Goal: Task Accomplishment & Management: Complete application form

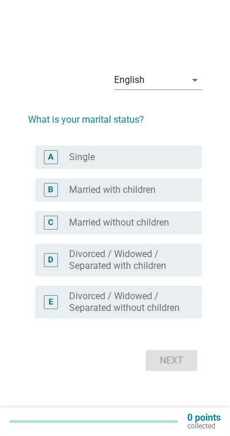
click at [182, 163] on div "radio_button_unchecked Single" at bounding box center [126, 157] width 114 height 12
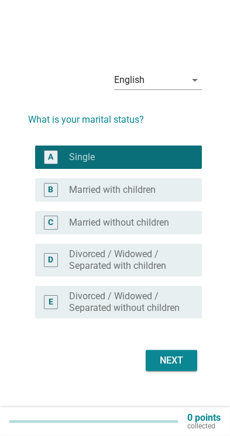
click at [178, 368] on div "Next" at bounding box center [171, 361] width 33 height 14
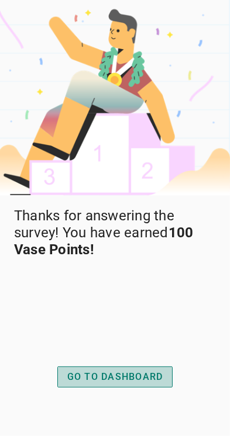
click at [71, 384] on div "GO TO DASHBOARD" at bounding box center [115, 377] width 96 height 14
